Goal: Information Seeking & Learning: Learn about a topic

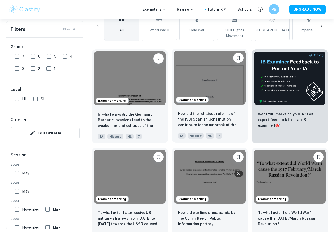
scroll to position [156, 0]
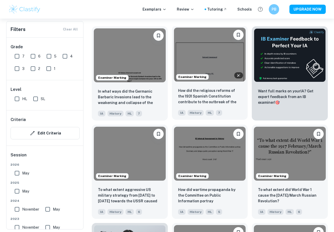
click at [212, 66] on img at bounding box center [210, 55] width 72 height 54
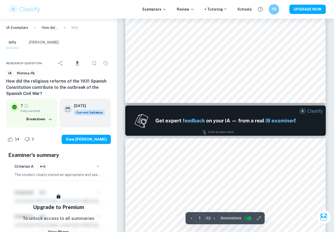
type input "2"
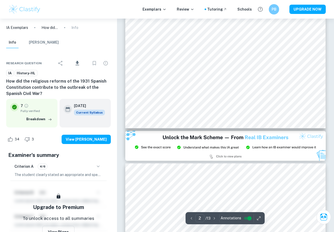
scroll to position [507, 0]
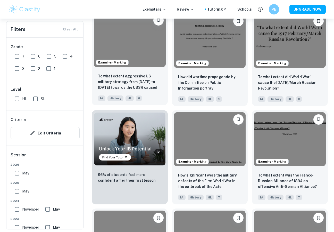
scroll to position [276, 0]
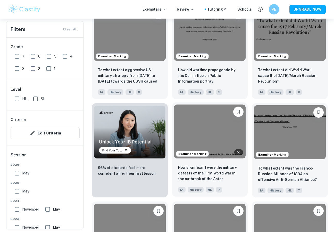
click at [208, 141] on img at bounding box center [210, 131] width 72 height 54
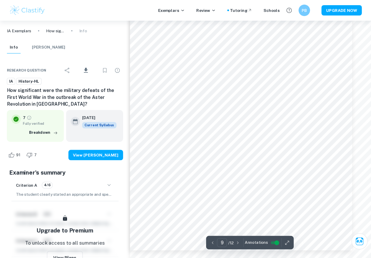
scroll to position [27, 0]
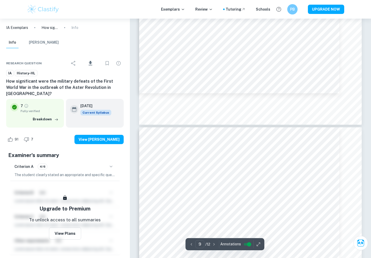
type input "10"
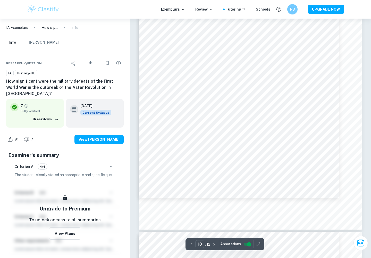
scroll to position [3068, 0]
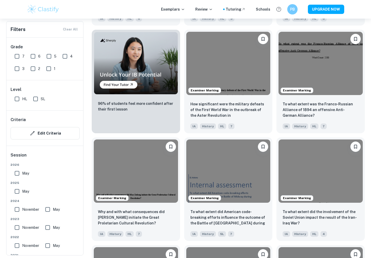
scroll to position [368, 0]
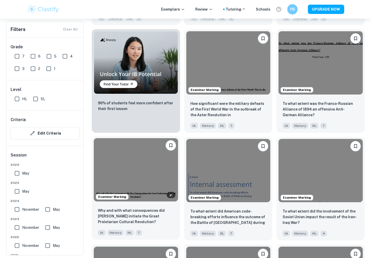
click at [137, 178] on img at bounding box center [136, 169] width 84 height 63
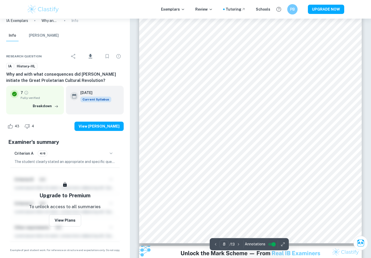
scroll to position [2182, 0]
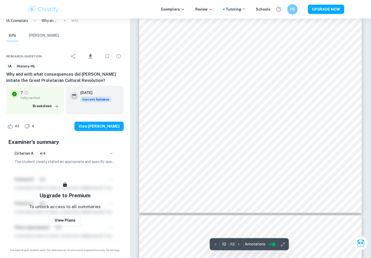
type input "11"
